Goal: Book appointment/travel/reservation

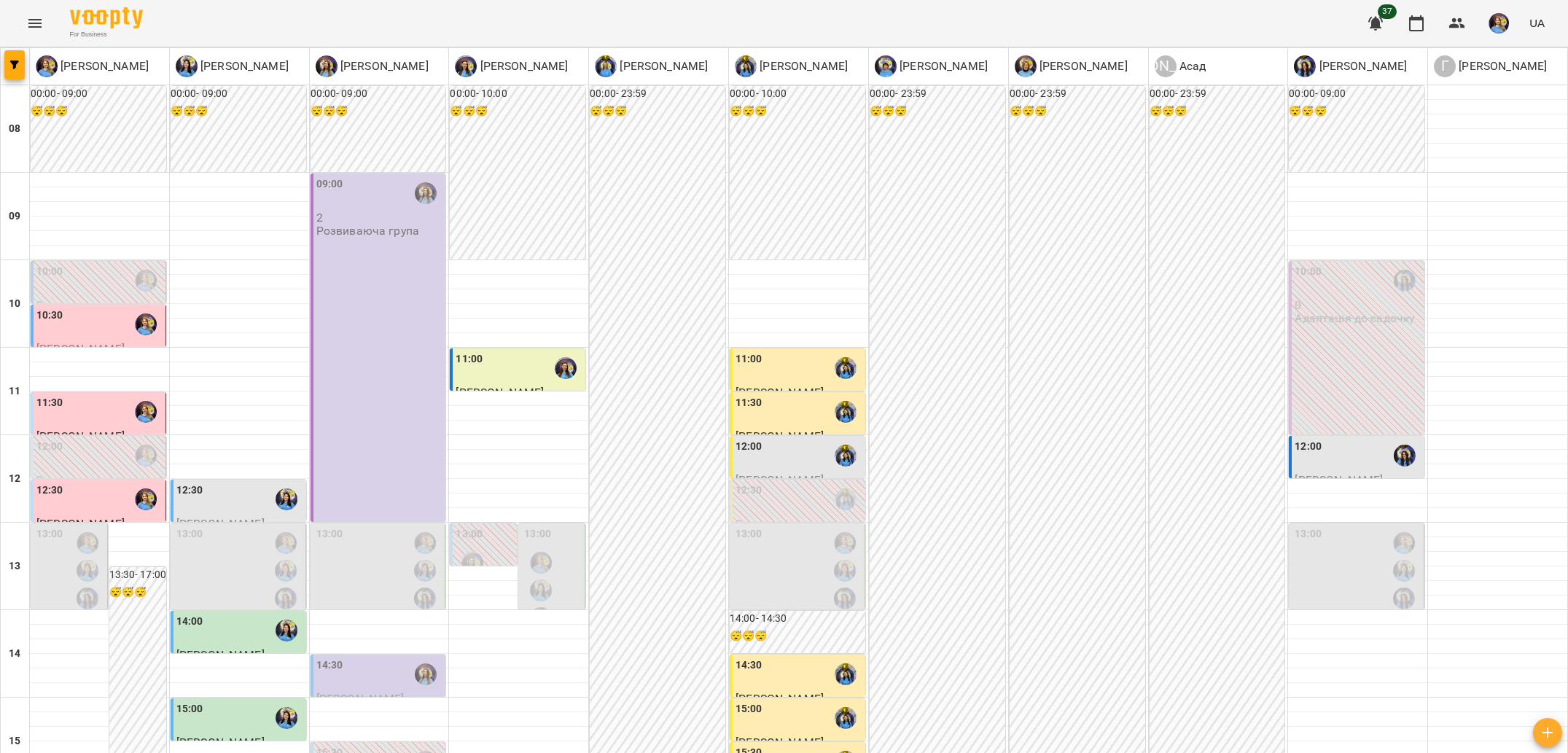
scroll to position [451, 0]
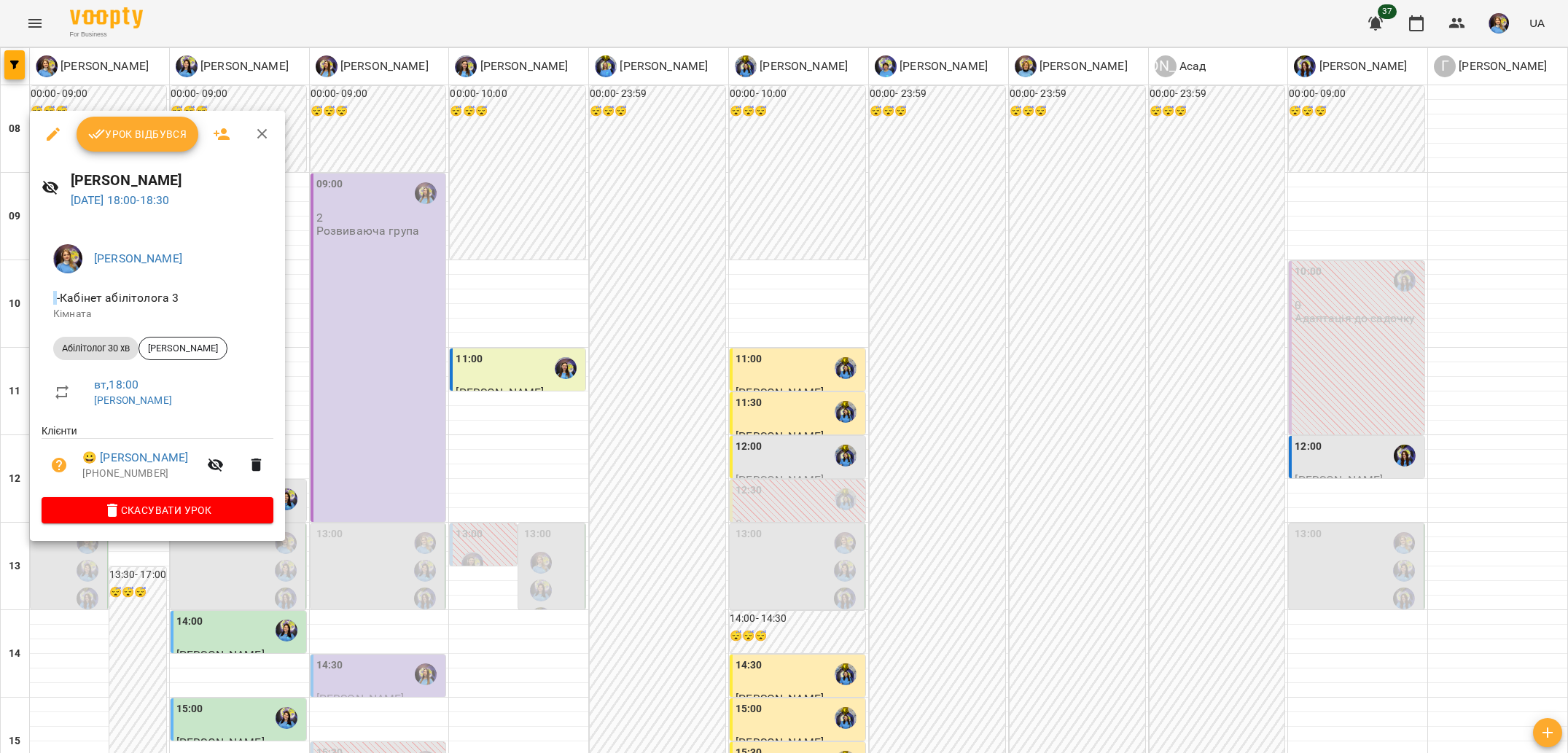
click at [115, 615] on div at bounding box center [784, 376] width 1568 height 753
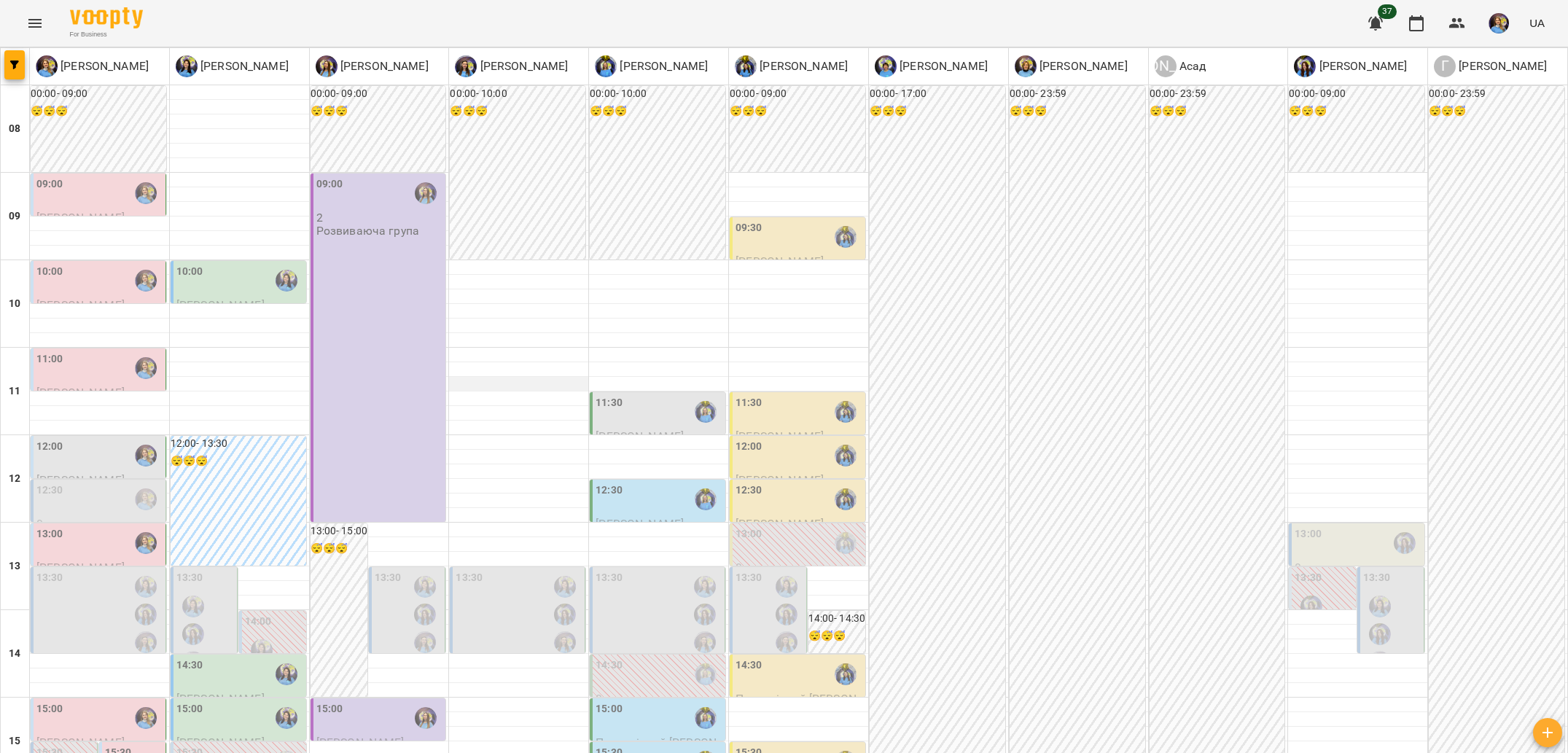
scroll to position [135, 0]
click at [136, 603] on img "Вахнован Діана" at bounding box center [145, 614] width 22 height 22
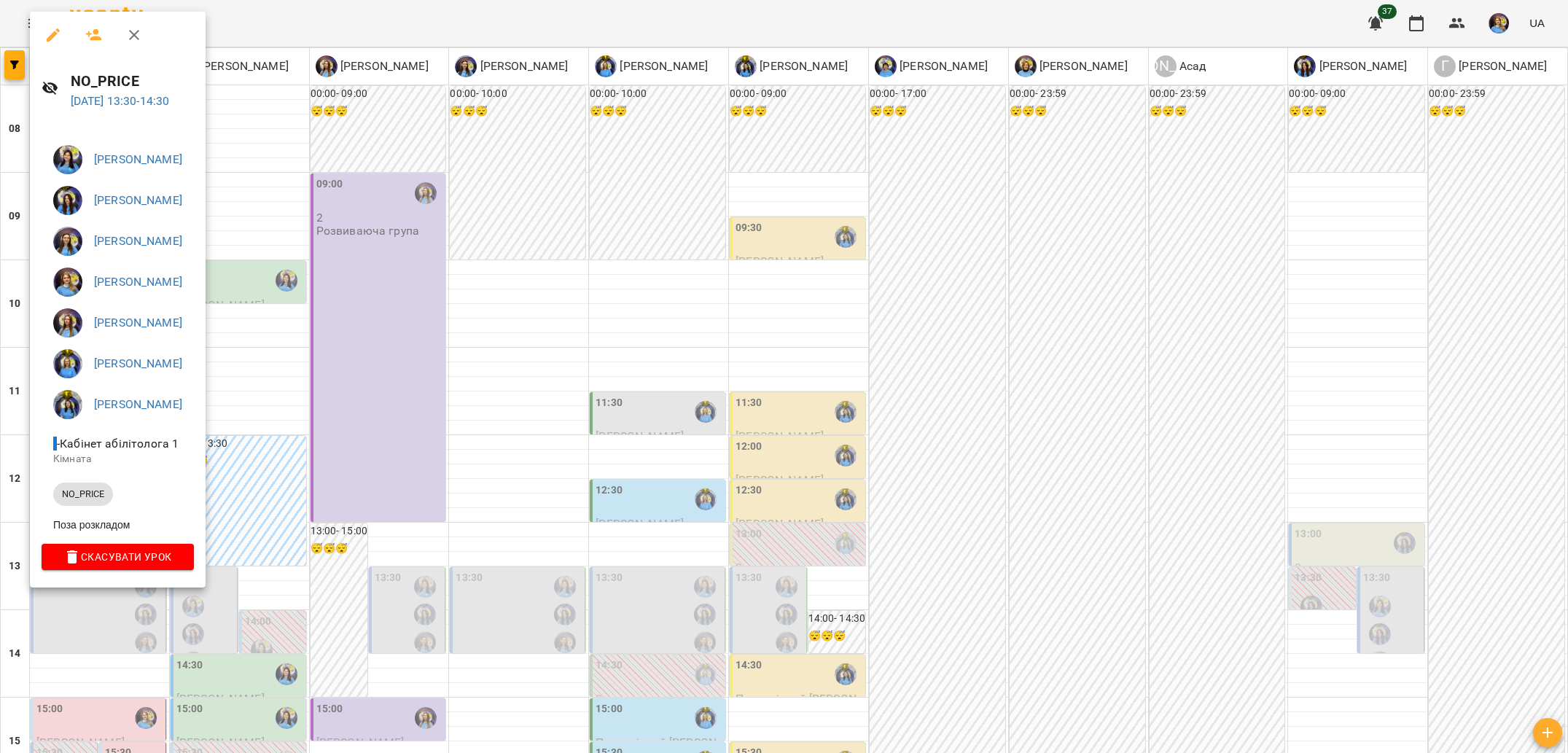
click at [636, 307] on div at bounding box center [784, 376] width 1568 height 753
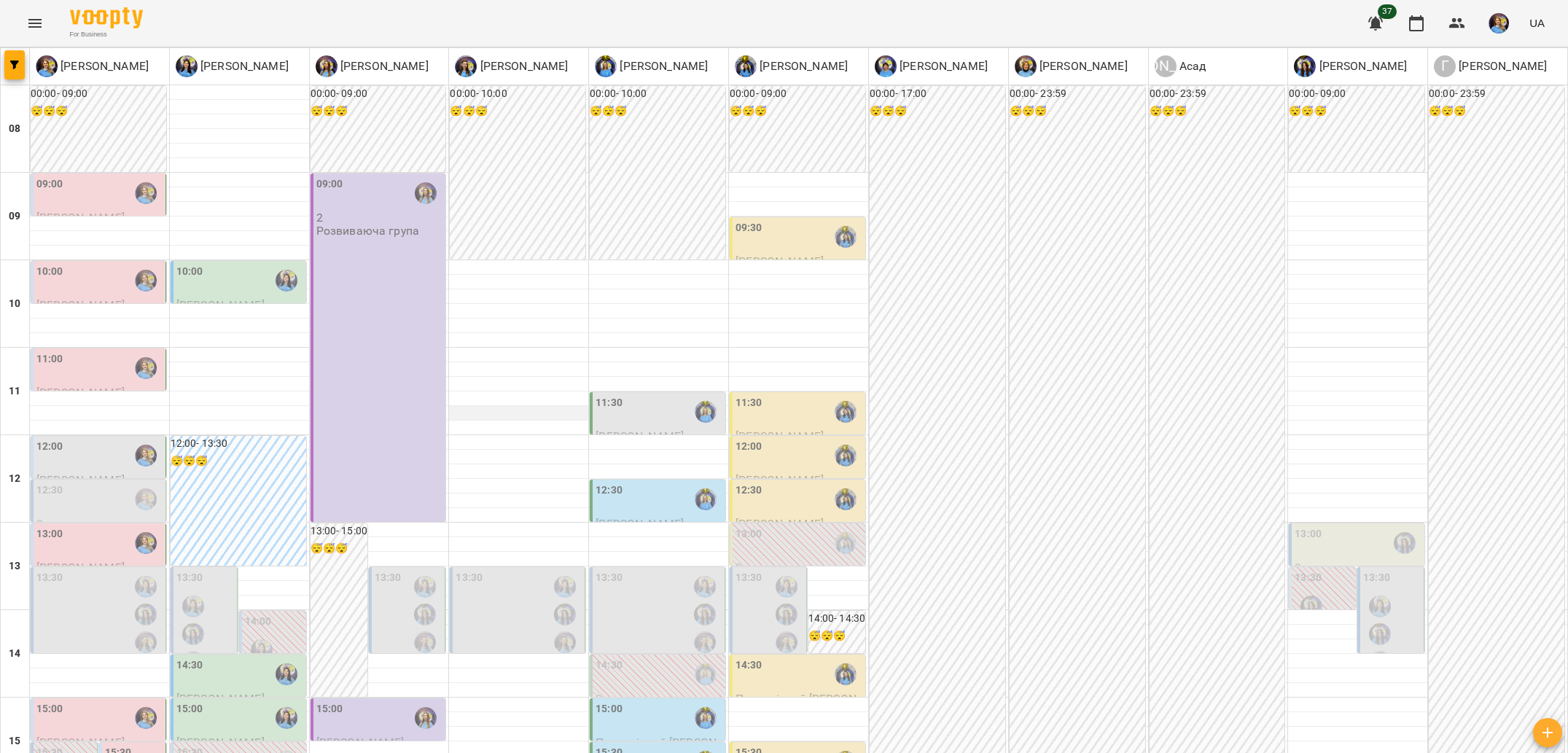
scroll to position [87, 0]
click at [92, 439] on div "12:00" at bounding box center [99, 456] width 126 height 34
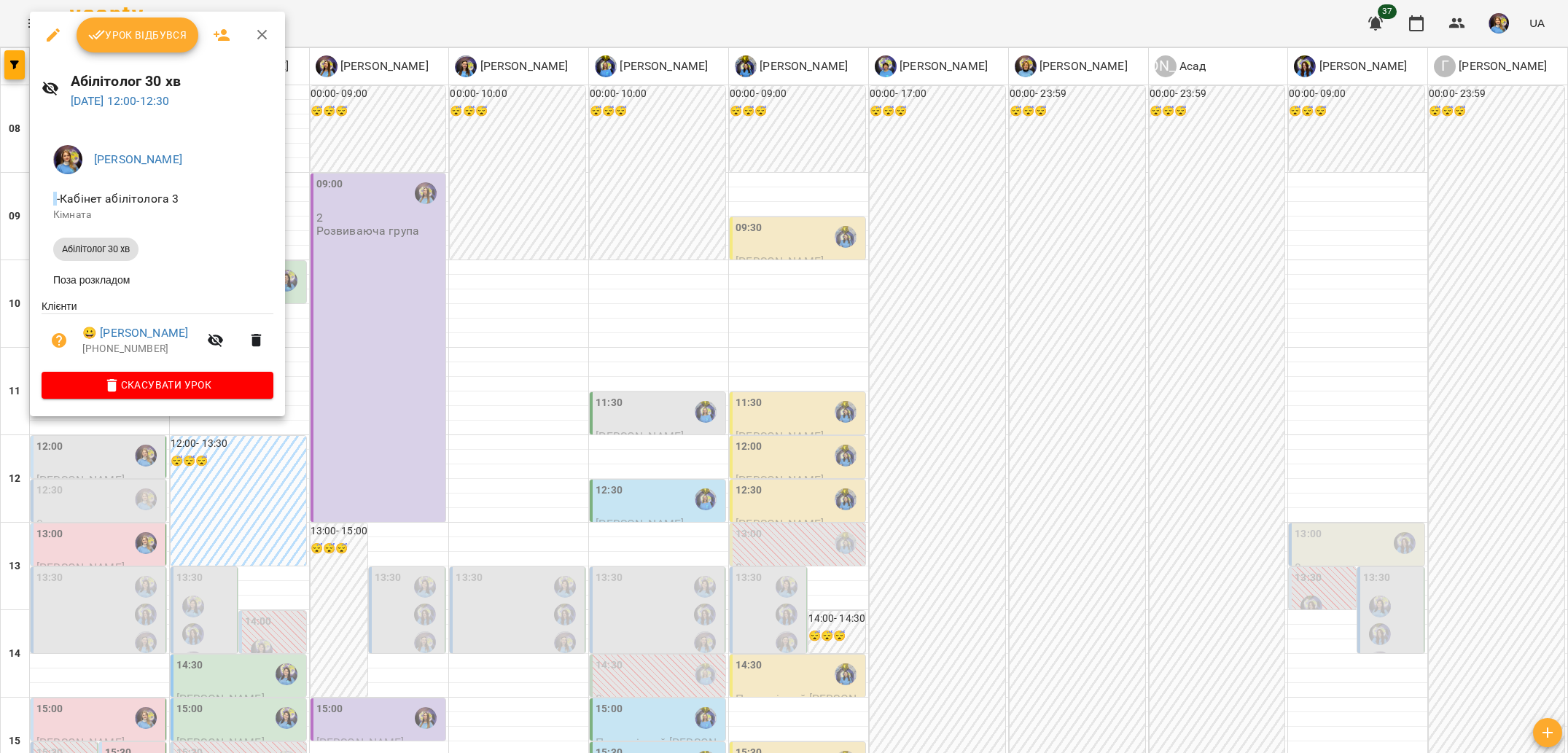
click at [117, 470] on div at bounding box center [784, 376] width 1568 height 753
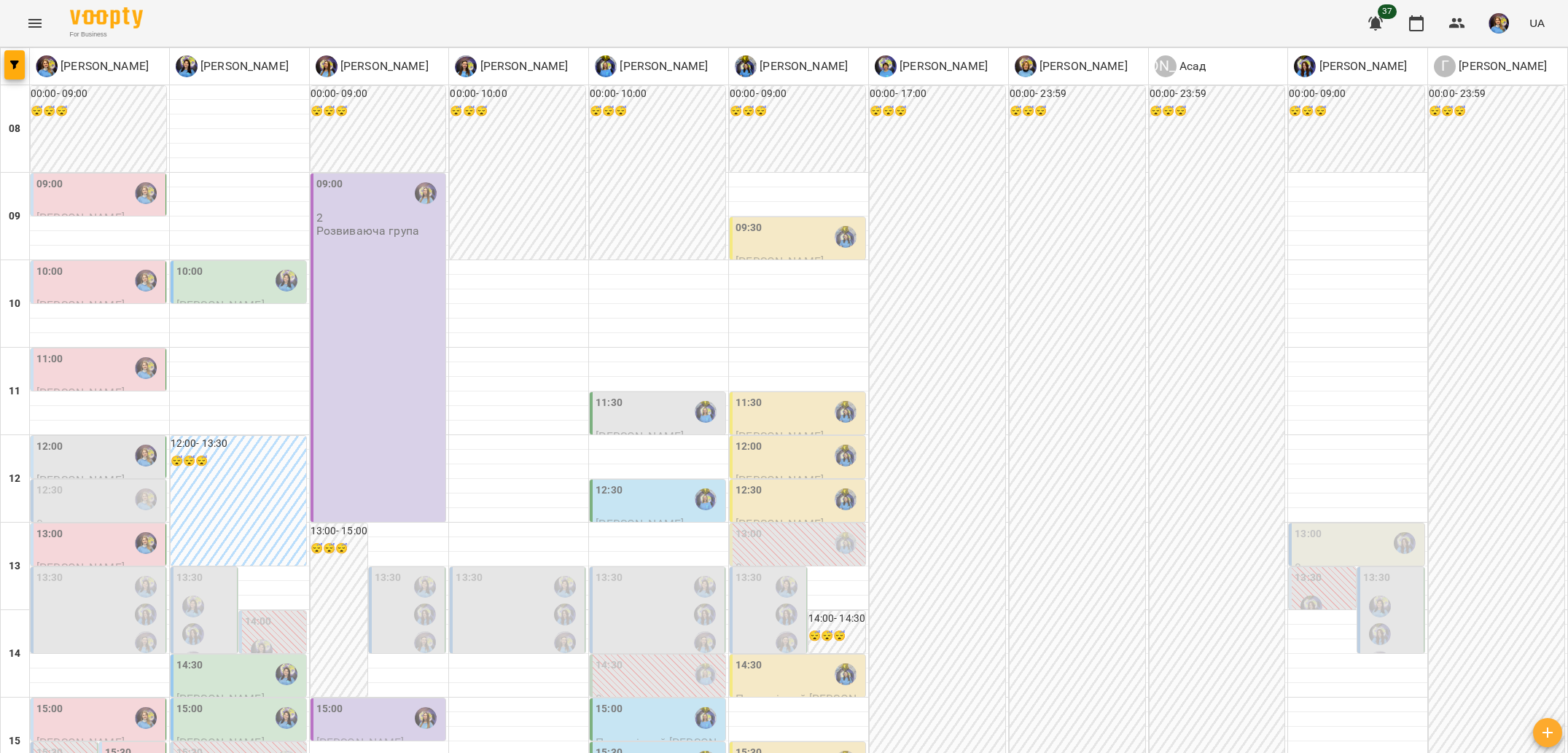
click at [114, 482] on div "12:30" at bounding box center [99, 499] width 126 height 34
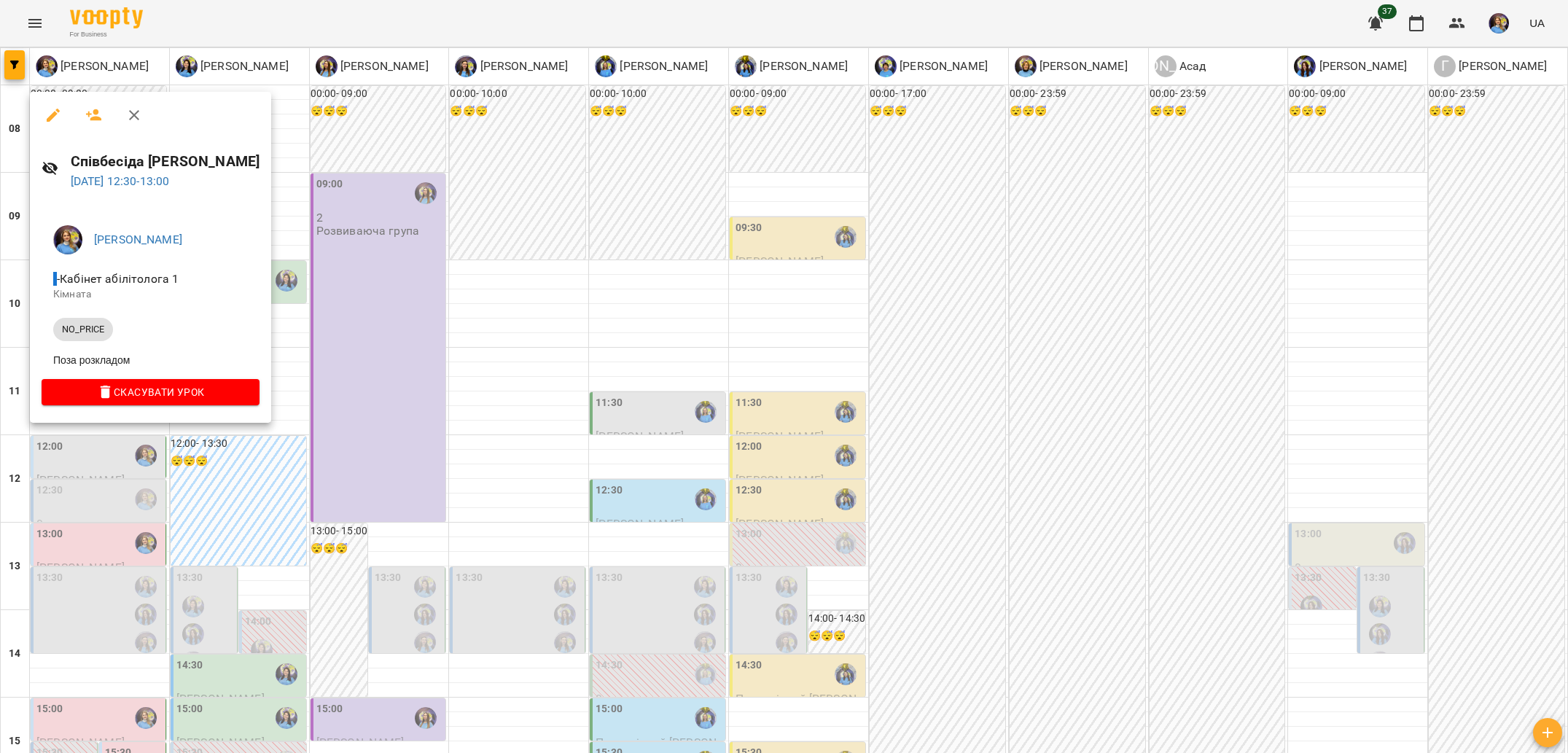
click at [143, 499] on div at bounding box center [784, 376] width 1568 height 753
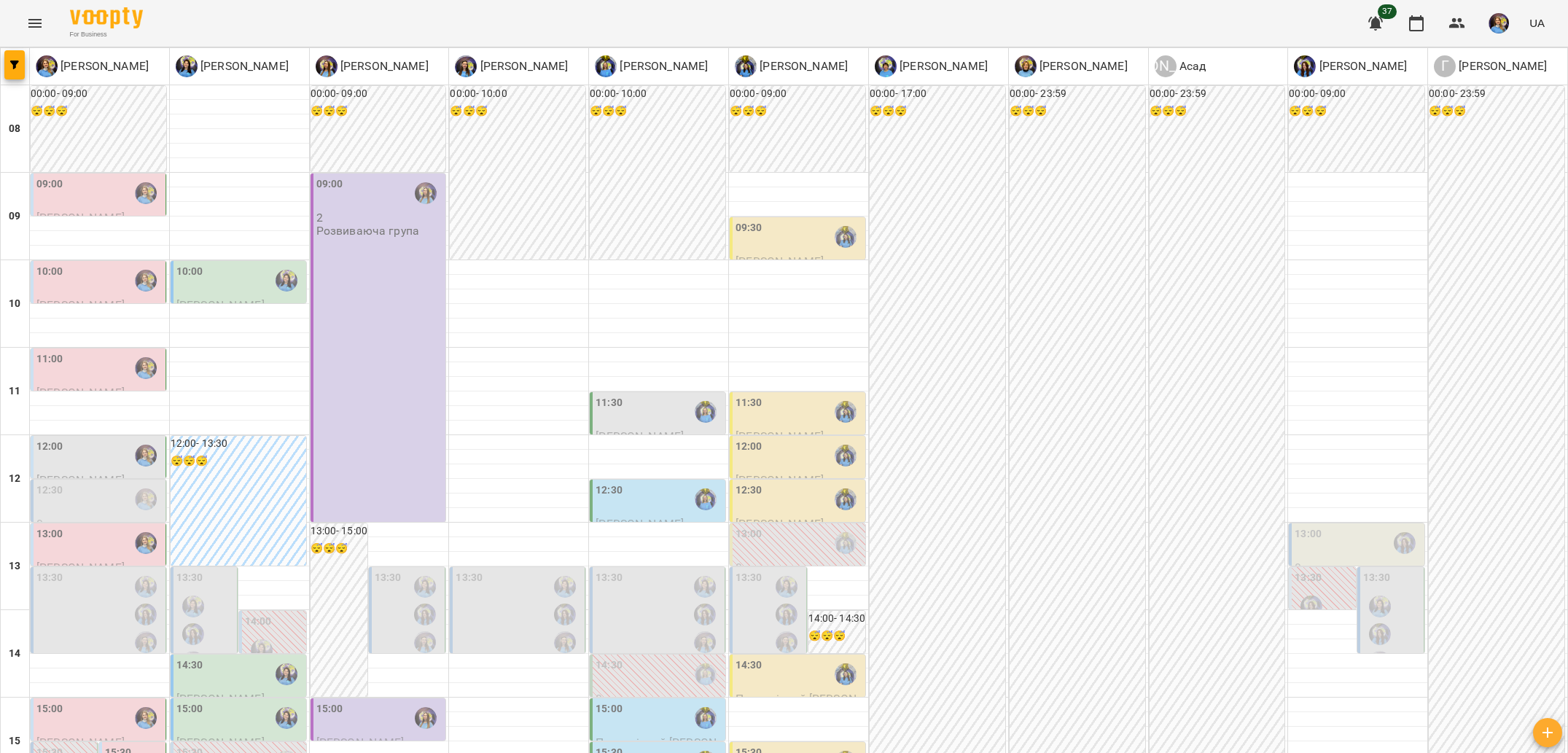
scroll to position [385, 0]
click at [113, 745] on label "15:30" at bounding box center [119, 753] width 27 height 16
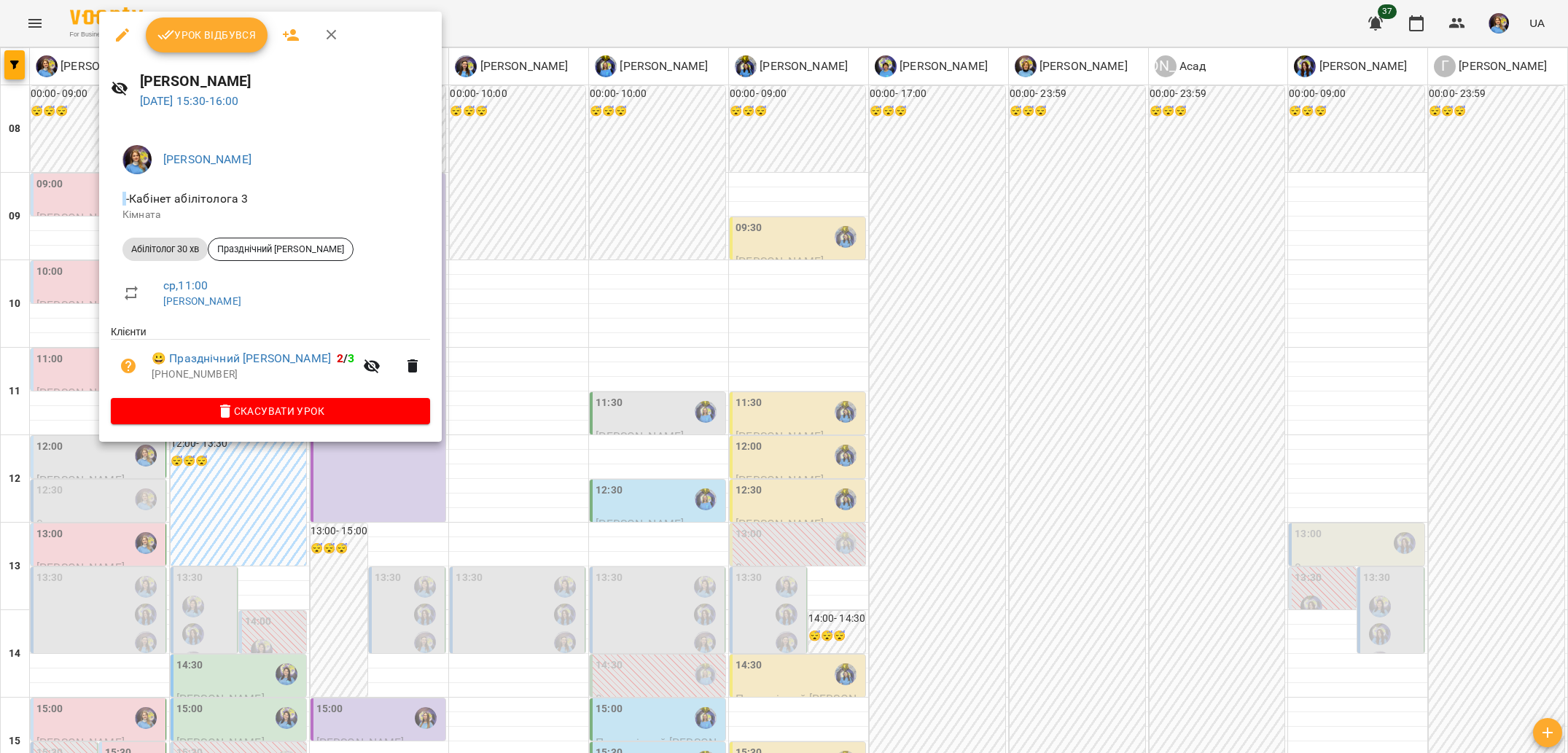
click at [163, 534] on div at bounding box center [784, 376] width 1568 height 753
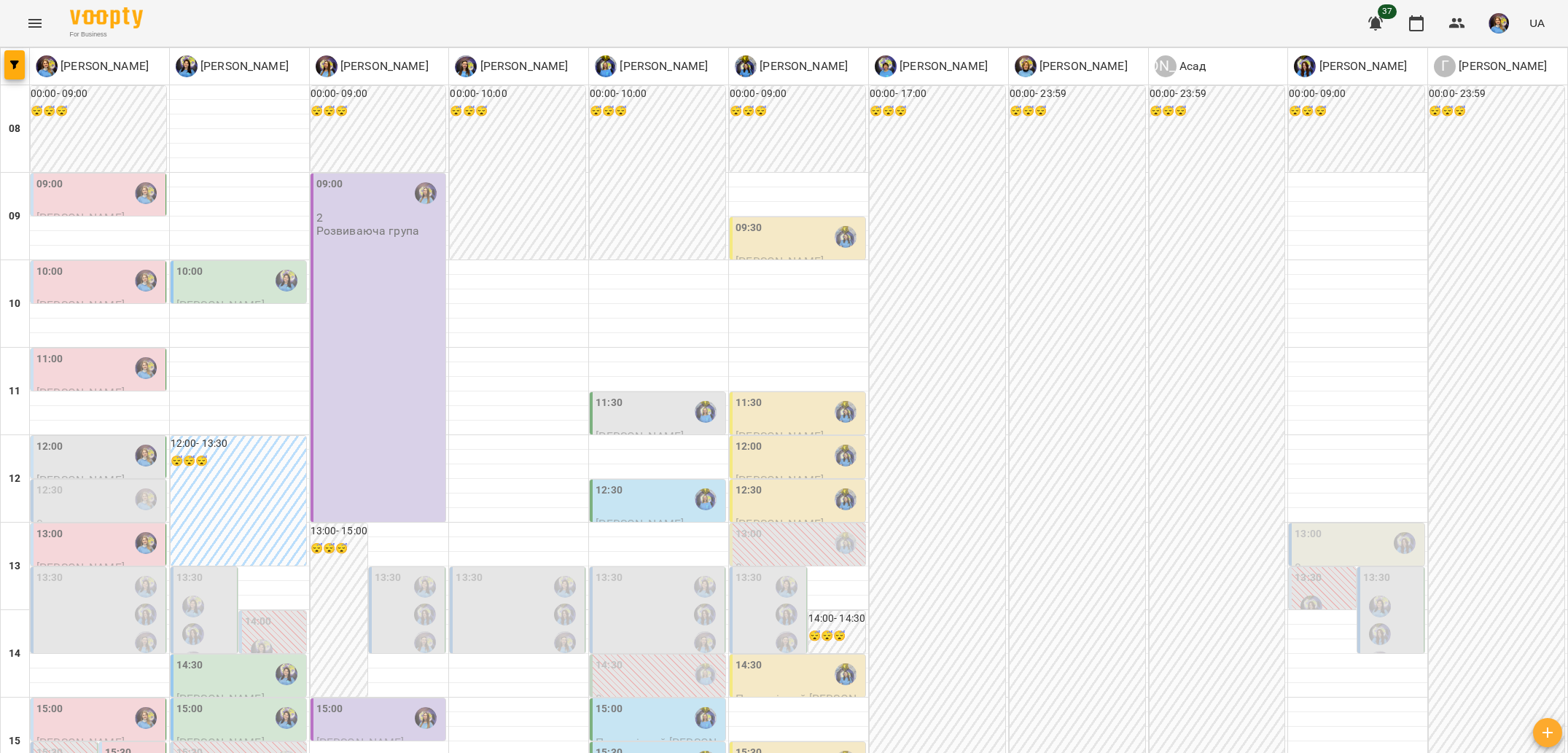
click at [48, 745] on label "15:30" at bounding box center [50, 753] width 27 height 16
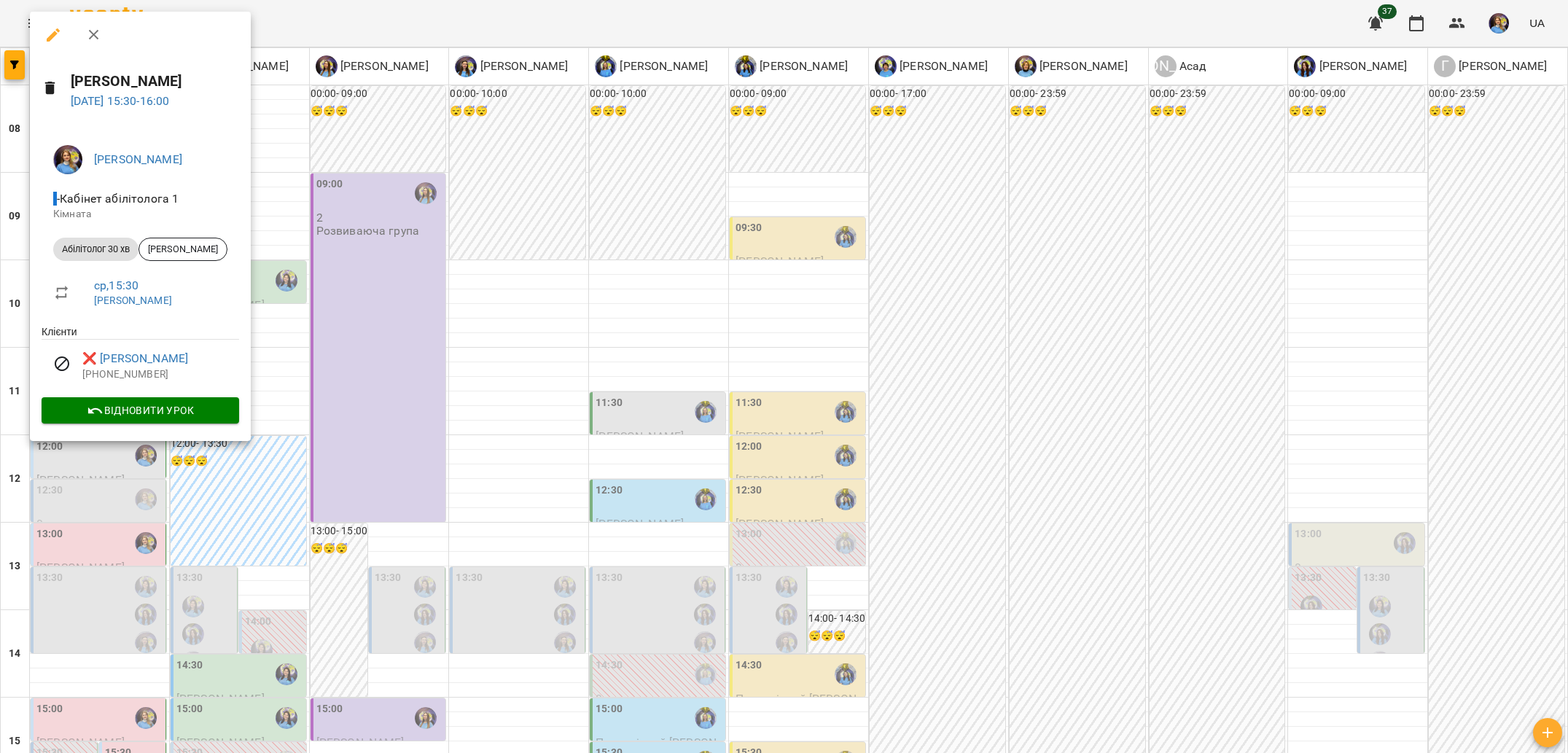
click at [7, 412] on div at bounding box center [784, 376] width 1568 height 753
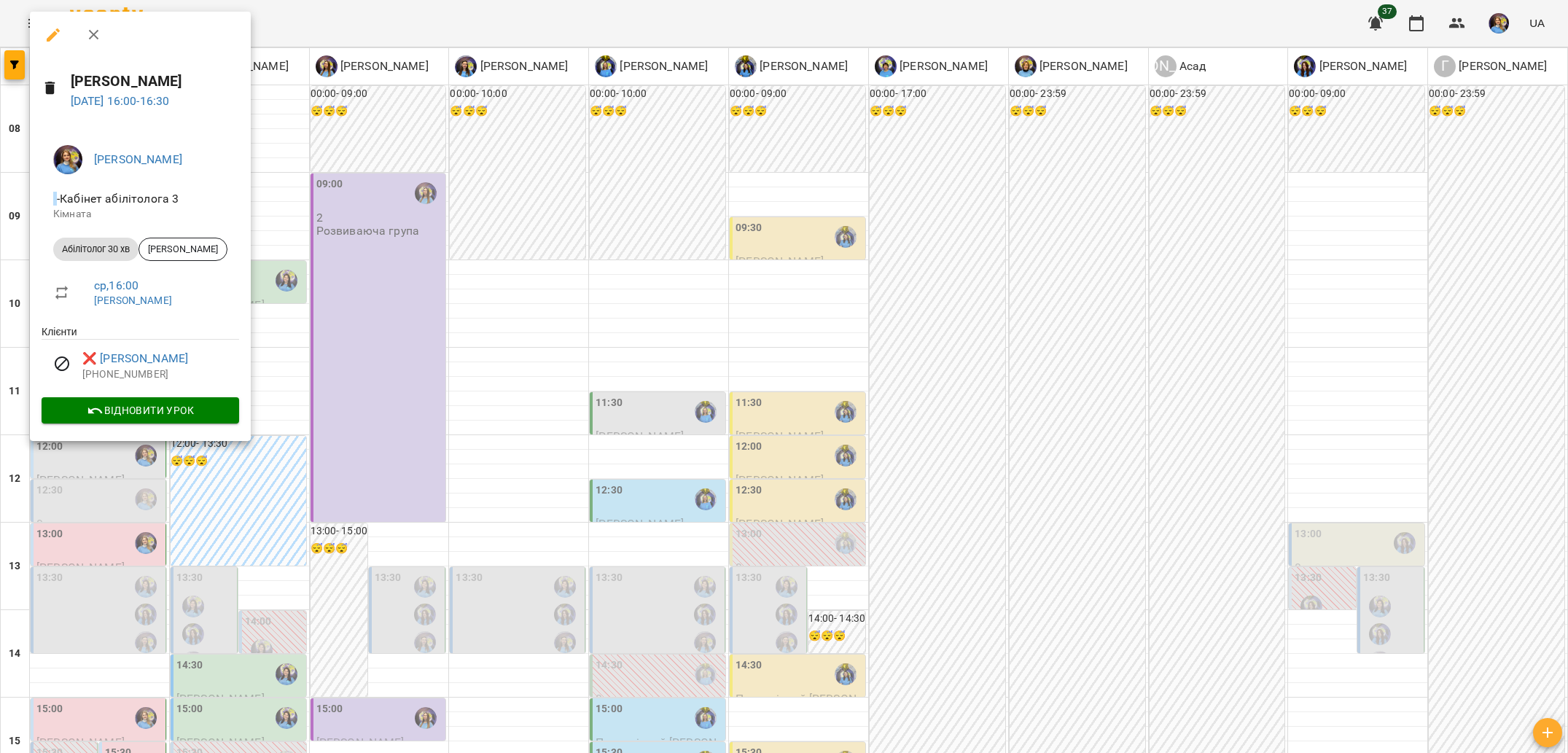
click at [0, 415] on div at bounding box center [784, 376] width 1568 height 753
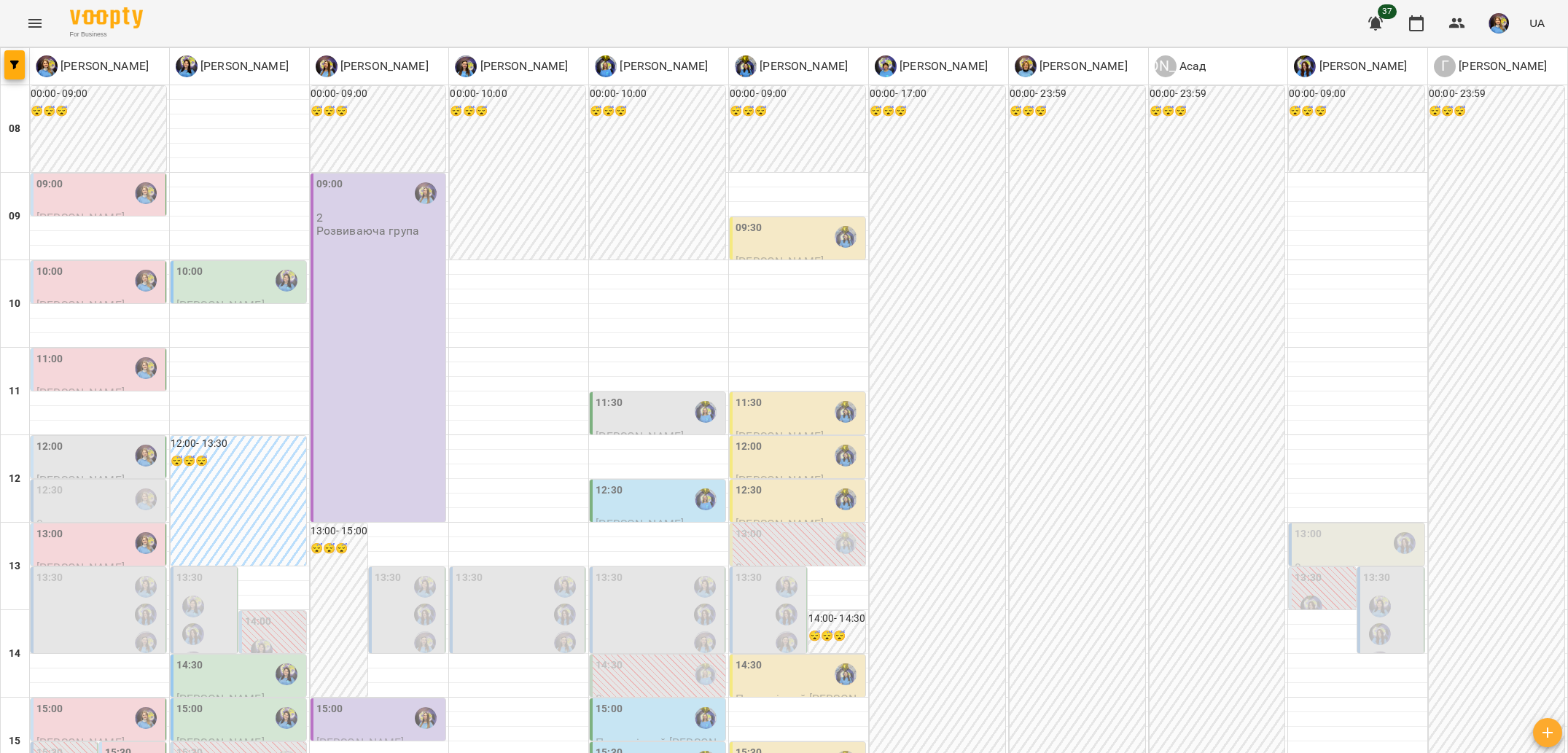
scroll to position [271, 0]
click at [441, 421] on div "08 09 10 11 12 13 14 15 16 17 18 19 20 00:00 - 09:00 😴😴😴 09:00 [PERSON_NAME] [P…" at bounding box center [784, 653] width 1567 height 1137
click at [131, 482] on div at bounding box center [146, 499] width 34 height 34
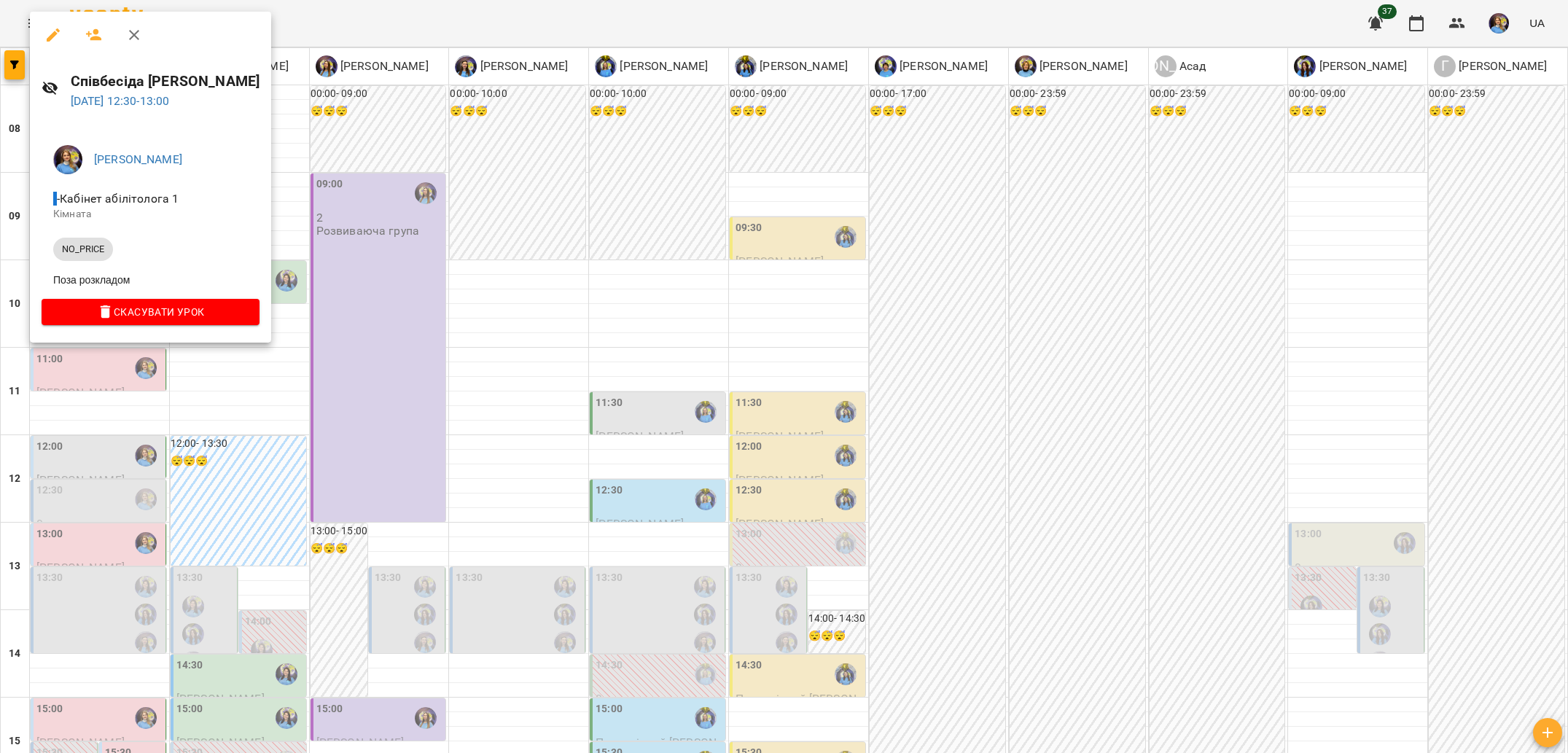
click at [495, 345] on div at bounding box center [784, 376] width 1568 height 753
